Goal: Check status: Check status

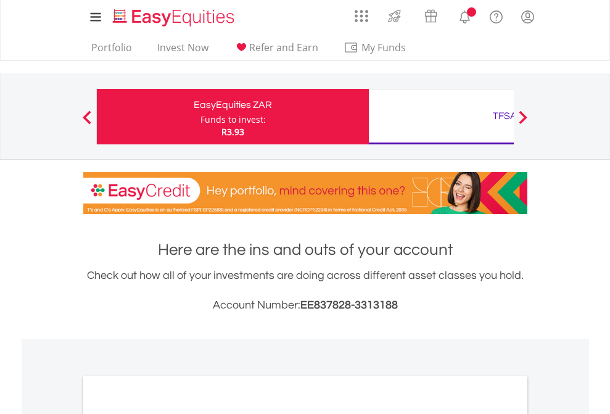
click at [200, 117] on div "Funds to invest:" at bounding box center [232, 119] width 65 height 12
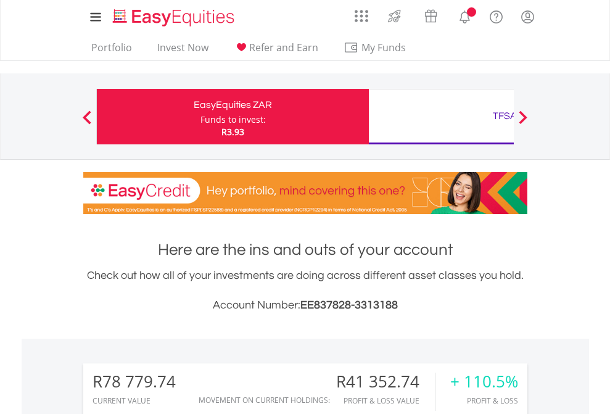
scroll to position [118, 194]
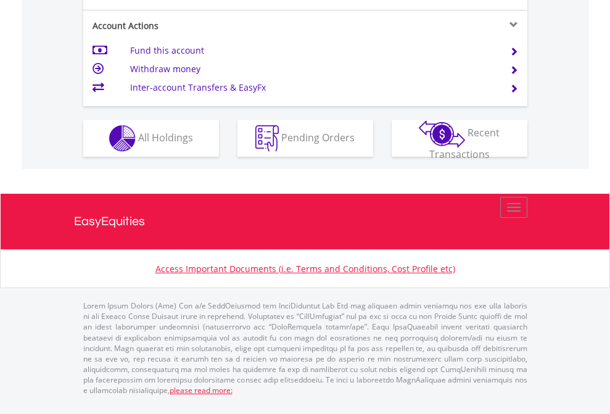
scroll to position [1182, 0]
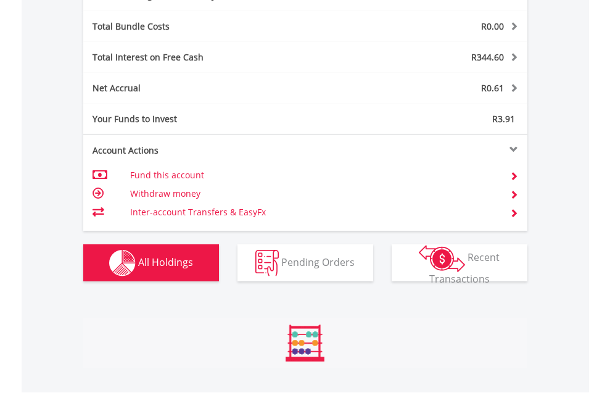
scroll to position [118, 194]
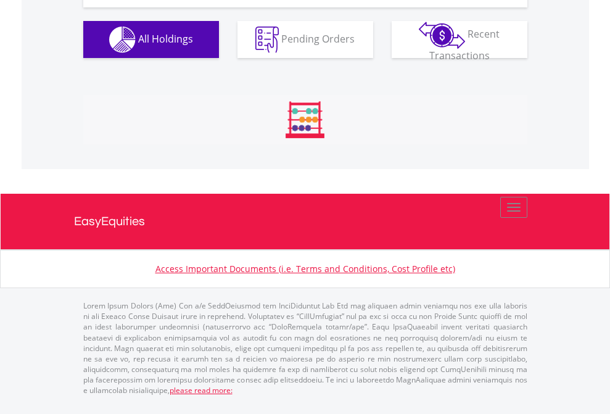
scroll to position [118, 194]
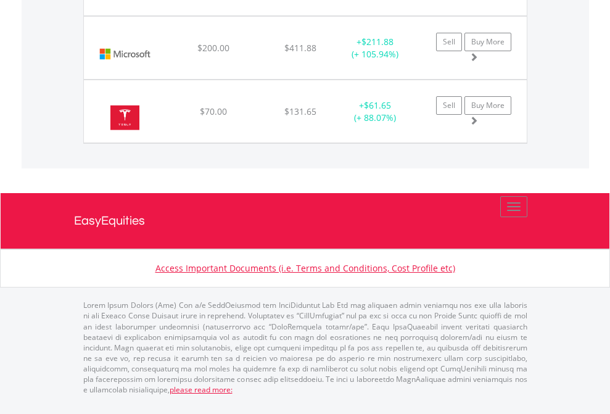
scroll to position [118, 194]
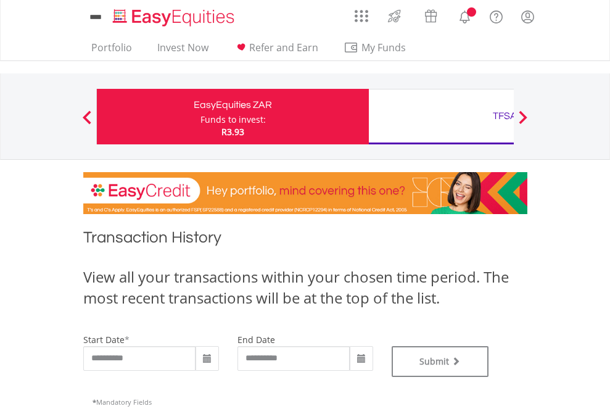
type input "**********"
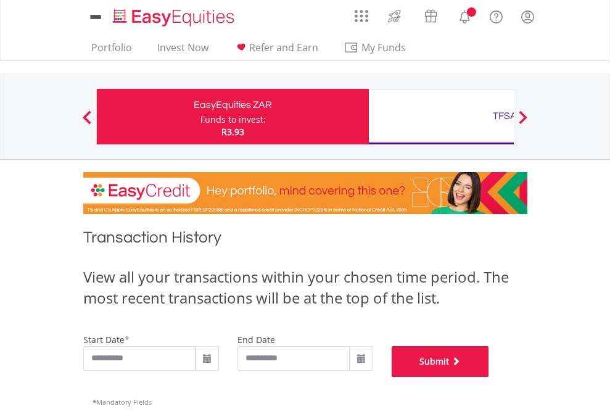
click at [489, 377] on button "Submit" at bounding box center [440, 361] width 97 height 31
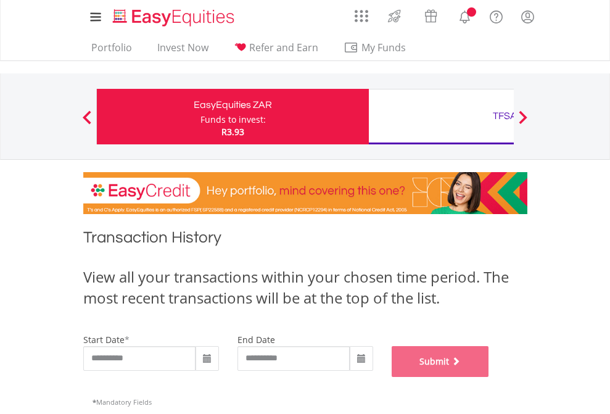
scroll to position [500, 0]
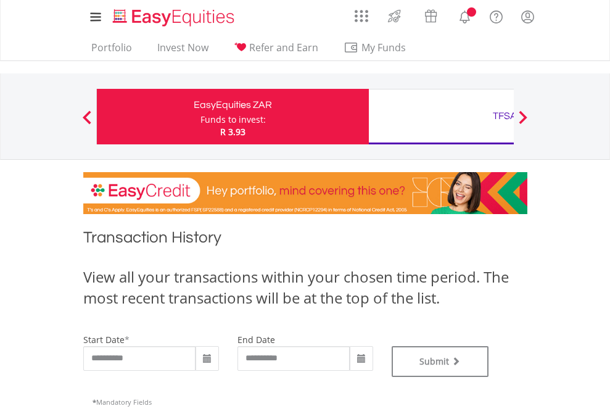
click at [441, 117] on div "TFSA" at bounding box center [504, 115] width 257 height 17
type input "**********"
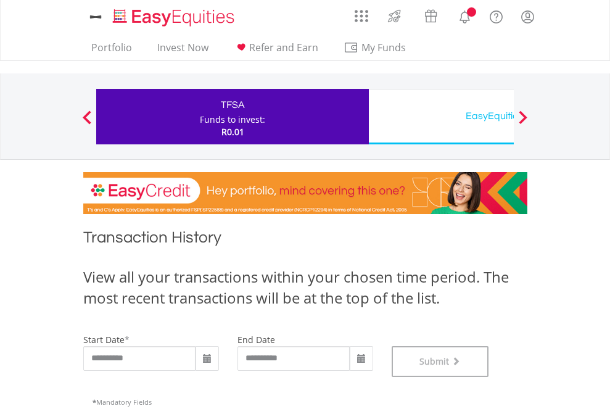
scroll to position [500, 0]
click at [441, 117] on div "EasyEquities USD" at bounding box center [504, 115] width 257 height 17
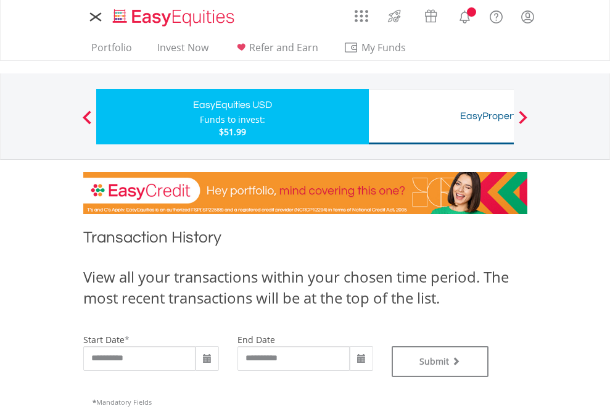
type input "**********"
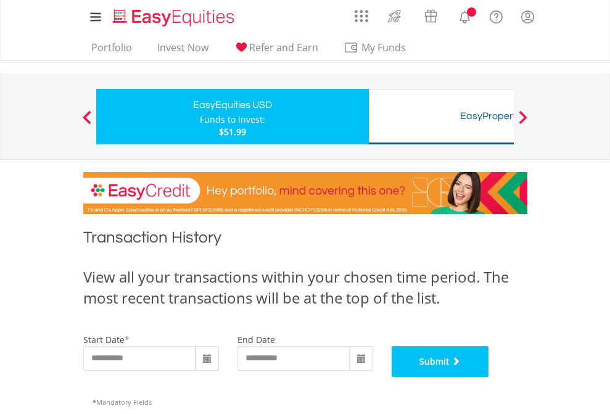
click at [489, 377] on button "Submit" at bounding box center [440, 361] width 97 height 31
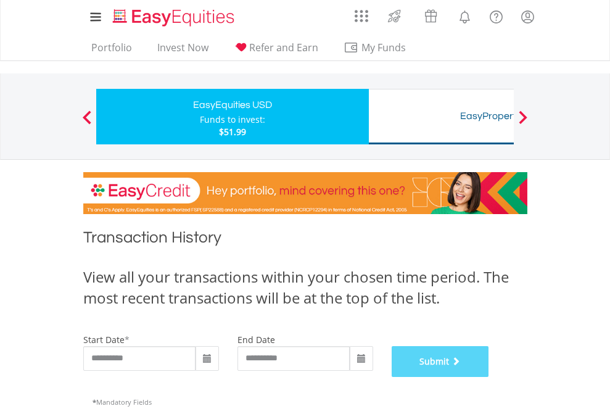
scroll to position [500, 0]
